Goal: Information Seeking & Learning: Find specific fact

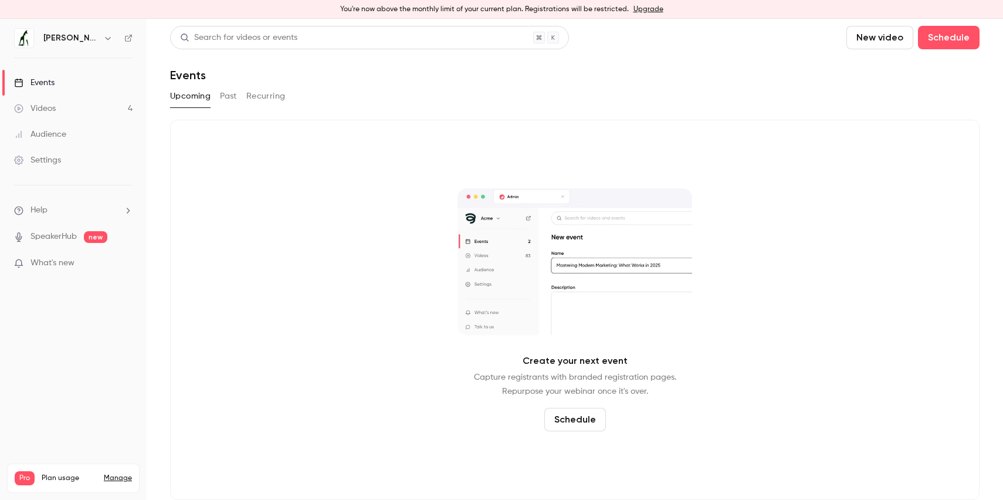
click at [79, 108] on link "Videos 4" at bounding box center [73, 109] width 147 height 26
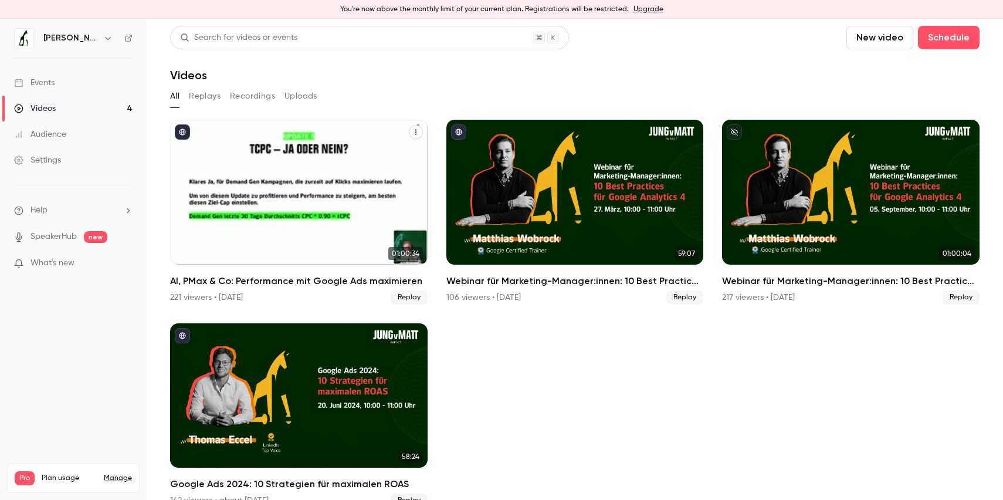
click at [265, 283] on h2 "AI, PMax & Co: Performance mit Google Ads maximieren" at bounding box center [299, 281] width 258 height 14
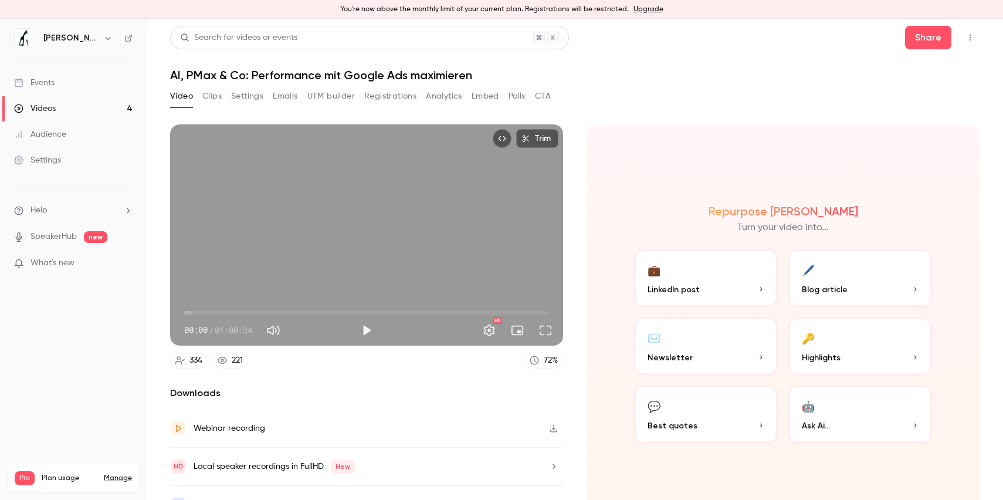
click at [391, 103] on button "Registrations" at bounding box center [390, 96] width 52 height 19
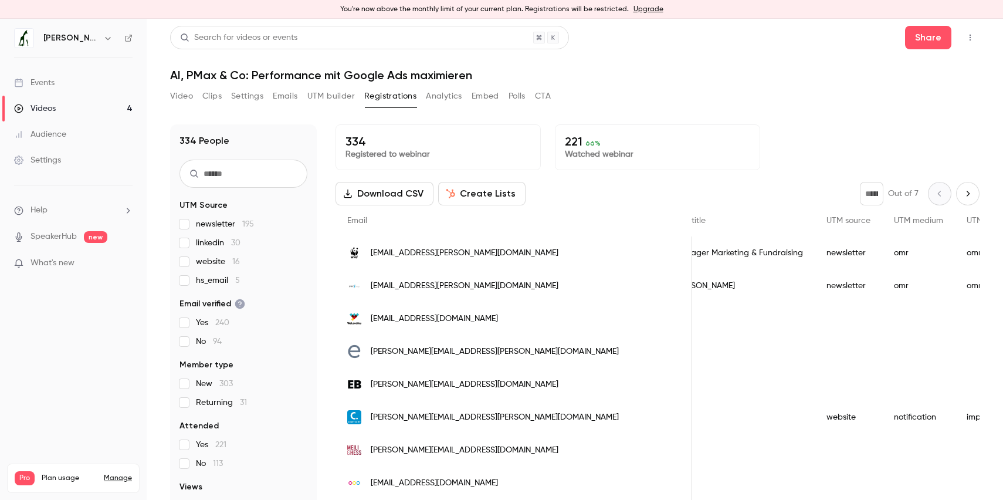
click at [438, 256] on span "[EMAIL_ADDRESS][PERSON_NAME][DOMAIN_NAME]" at bounding box center [465, 253] width 188 height 12
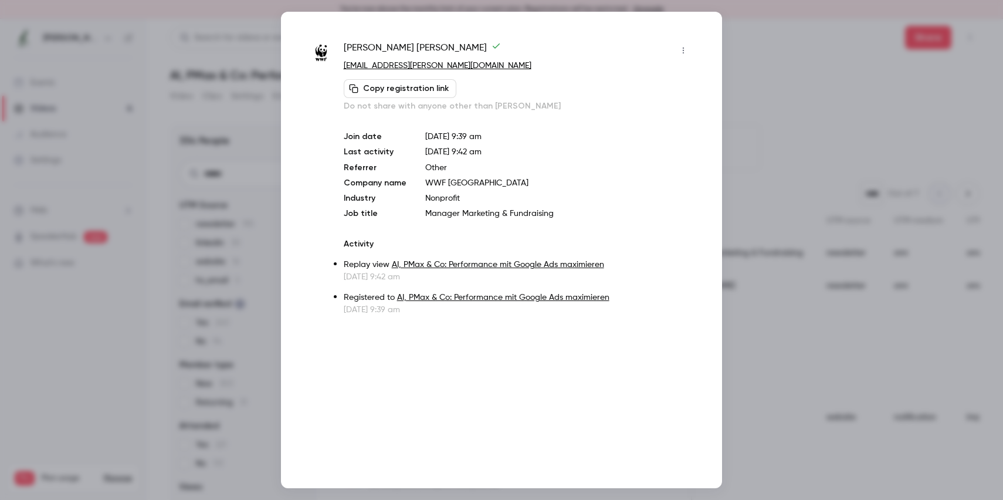
click at [388, 45] on span "[PERSON_NAME]" at bounding box center [422, 50] width 157 height 19
copy div "[PERSON_NAME]"
click at [737, 52] on div at bounding box center [501, 250] width 1003 height 500
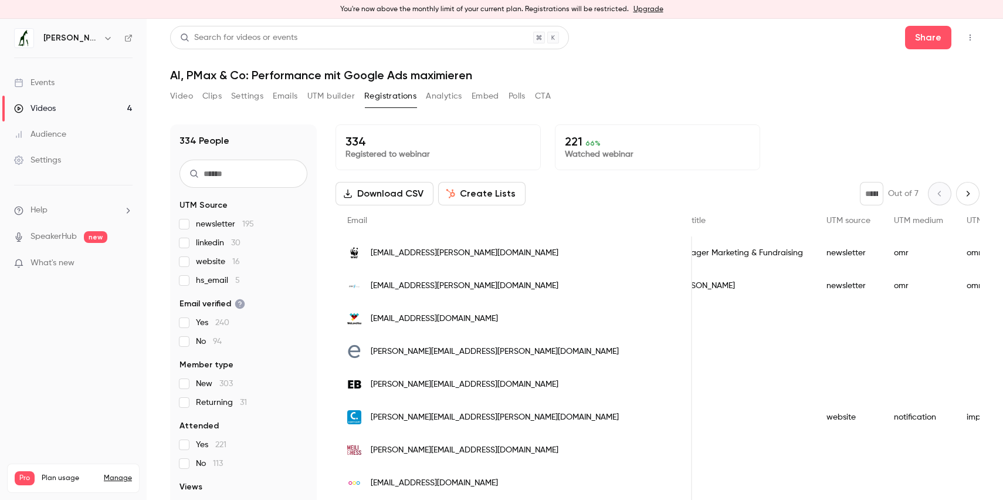
click at [531, 262] on div "[EMAIL_ADDRESS][PERSON_NAME][DOMAIN_NAME]" at bounding box center [514, 252] width 357 height 33
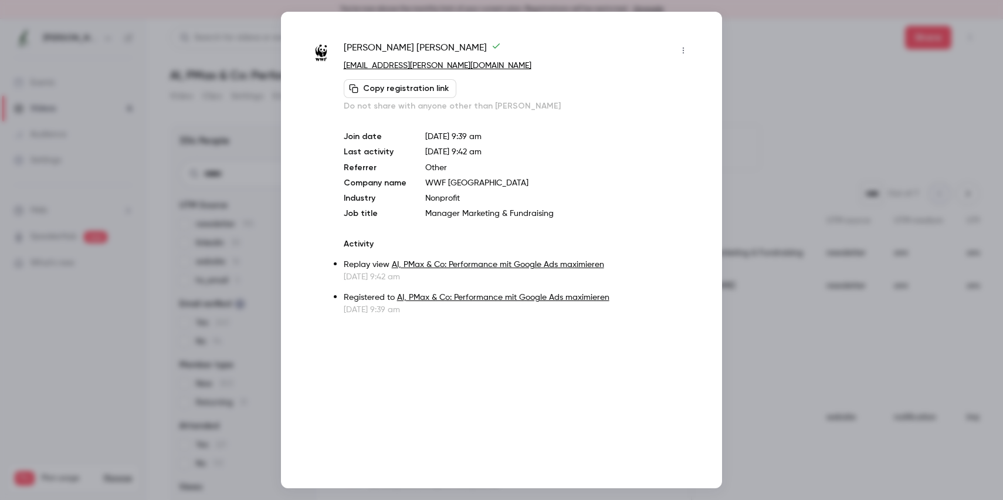
click at [827, 56] on div at bounding box center [501, 250] width 1003 height 500
